Goal: Check status: Check status

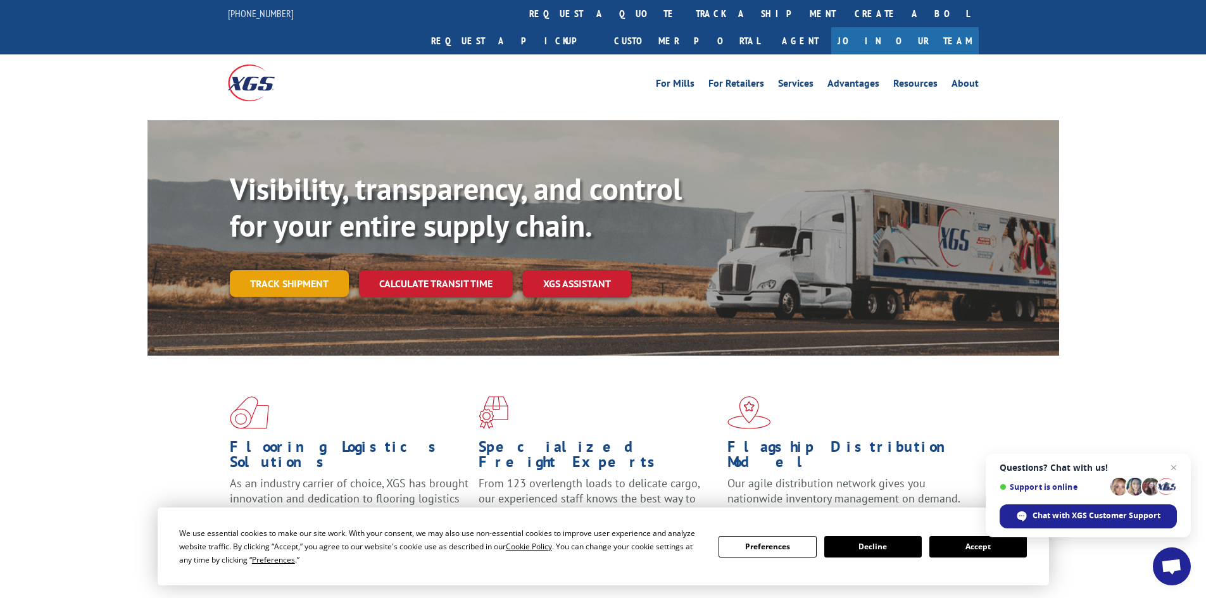
click at [296, 270] on link "Track shipment" at bounding box center [289, 283] width 119 height 27
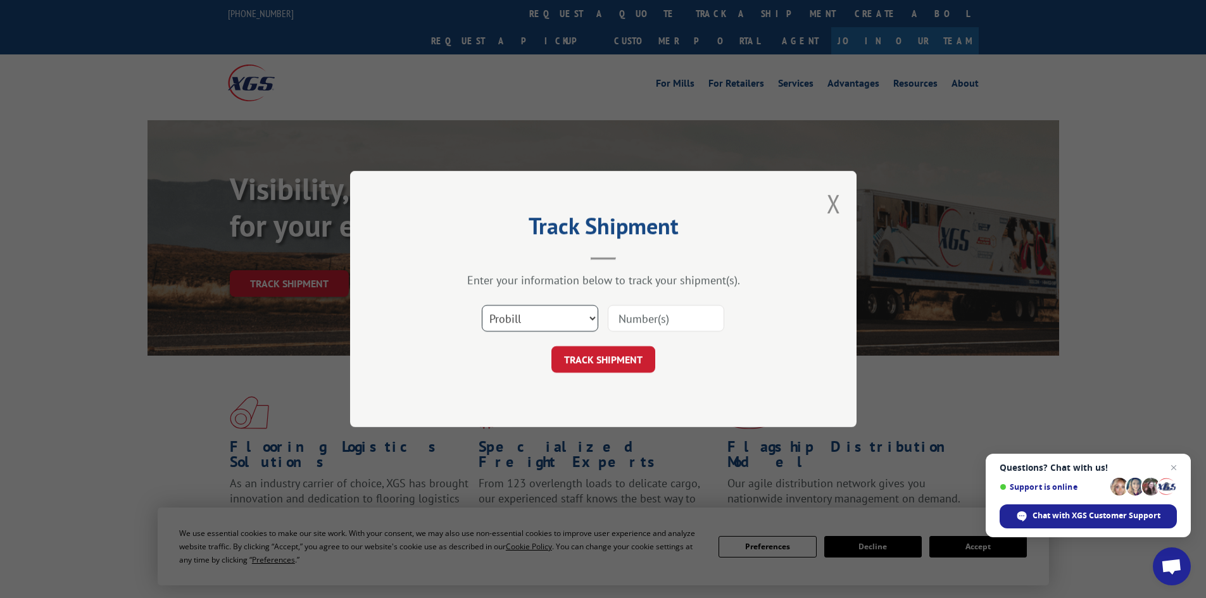
drag, startPoint x: 518, startPoint y: 313, endPoint x: 520, endPoint y: 320, distance: 6.8
click at [519, 313] on select "Select category... Probill BOL PO" at bounding box center [540, 318] width 116 height 27
select select "po"
click at [482, 305] on select "Select category... Probill BOL PO" at bounding box center [540, 318] width 116 height 27
click at [663, 320] on input at bounding box center [666, 318] width 116 height 27
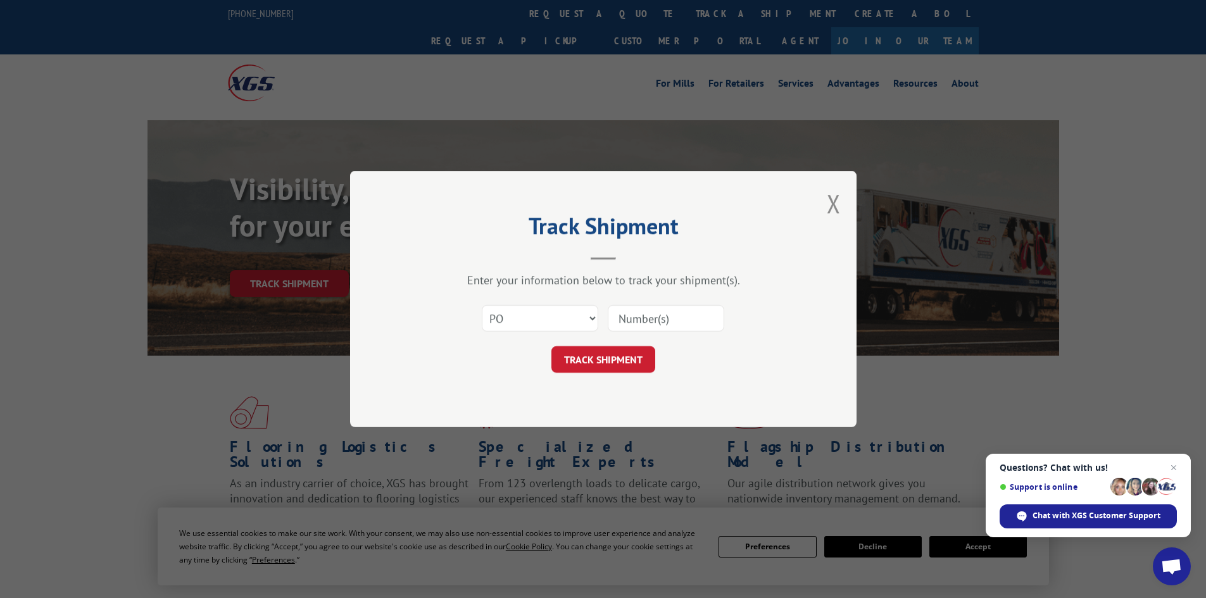
paste input "40457163"
type input "40457163"
click at [642, 370] on button "TRACK SHIPMENT" at bounding box center [603, 359] width 104 height 27
